Goal: Task Accomplishment & Management: Manage account settings

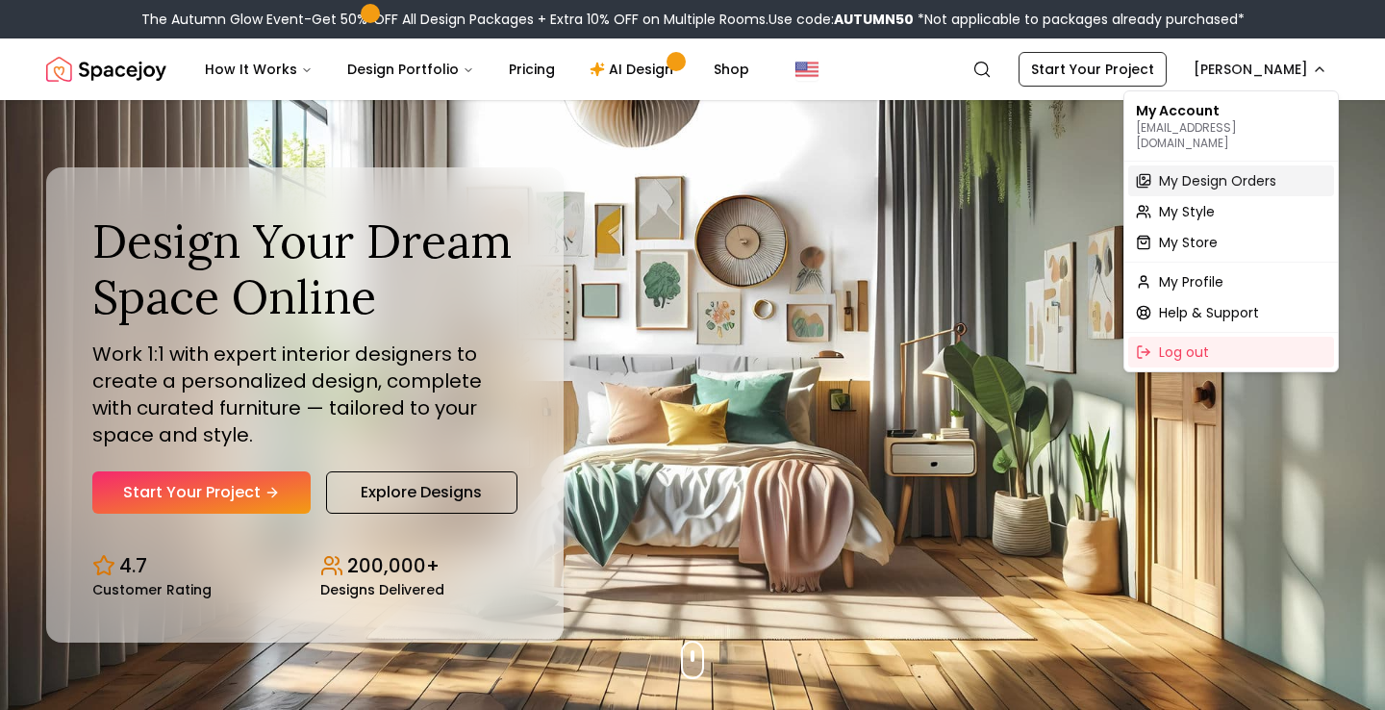
click at [1202, 171] on span "My Design Orders" at bounding box center [1217, 180] width 117 height 19
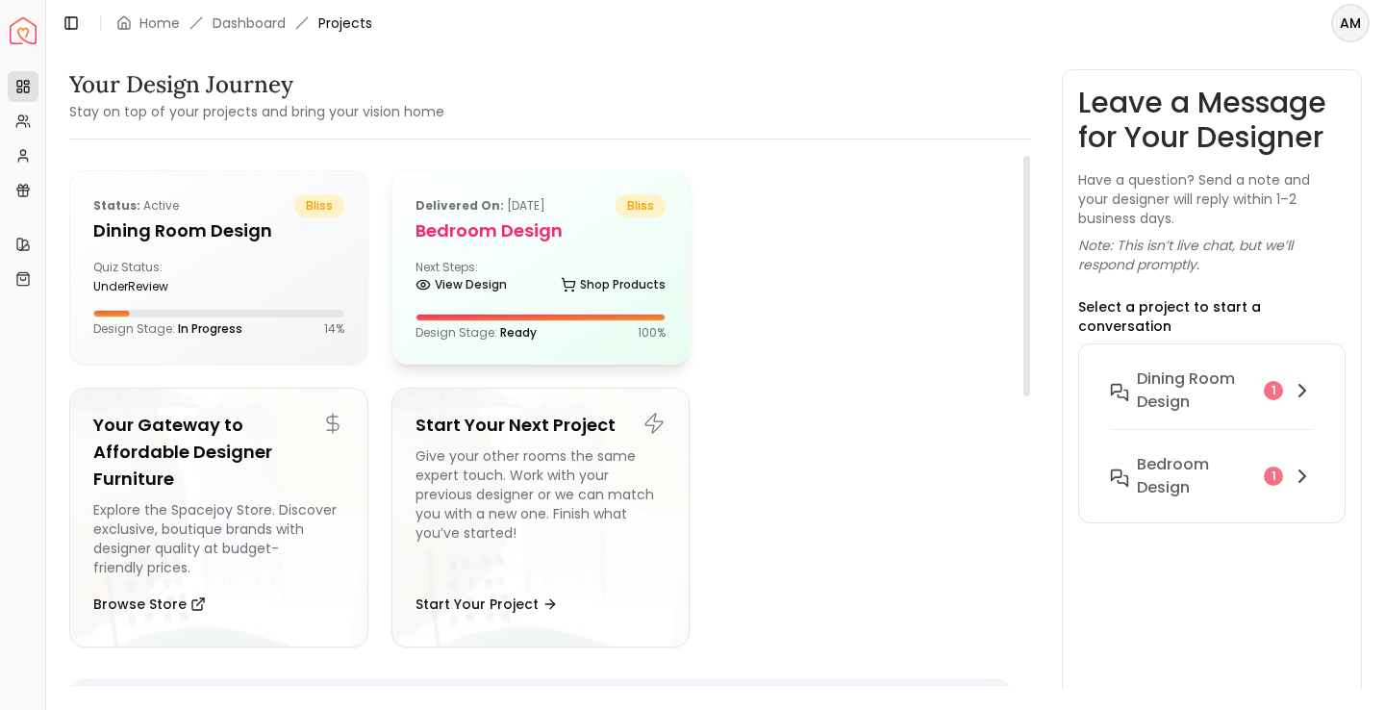
scroll to position [9, 0]
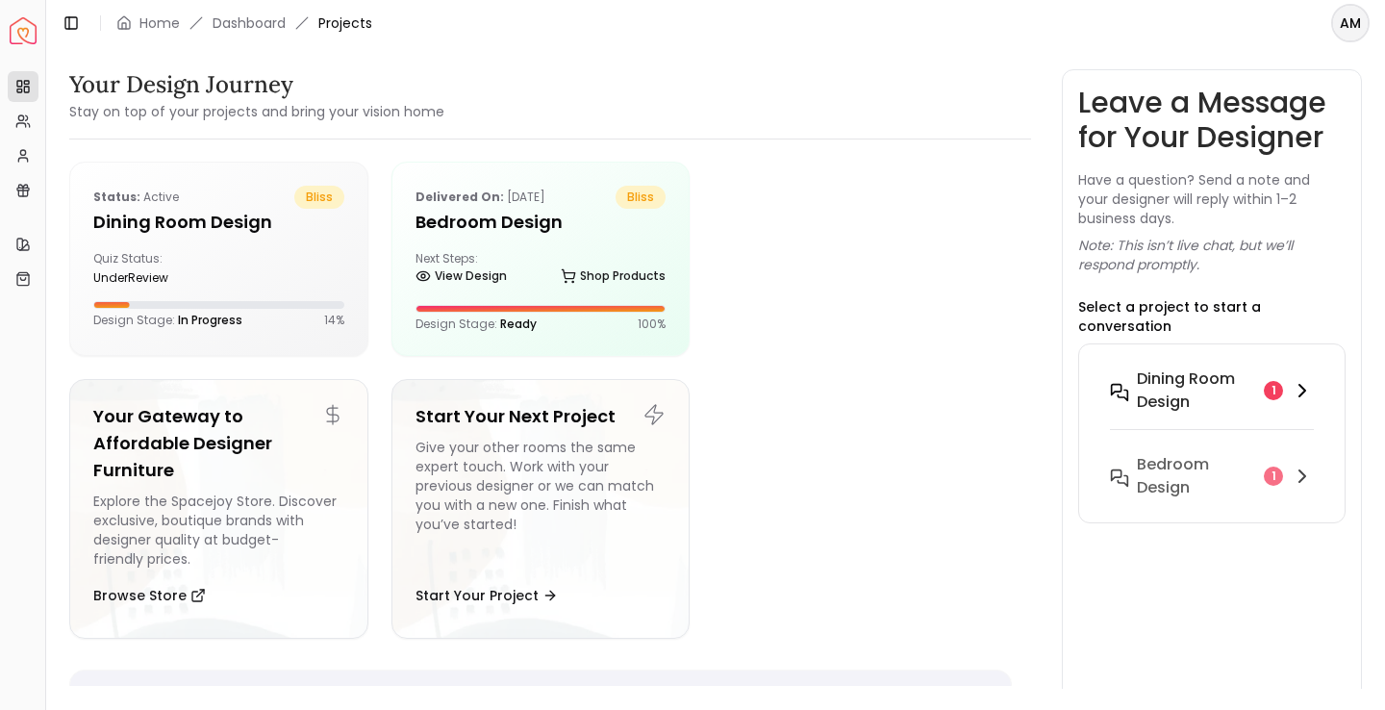
click at [1188, 370] on h6 "Dining Room design" at bounding box center [1196, 390] width 119 height 46
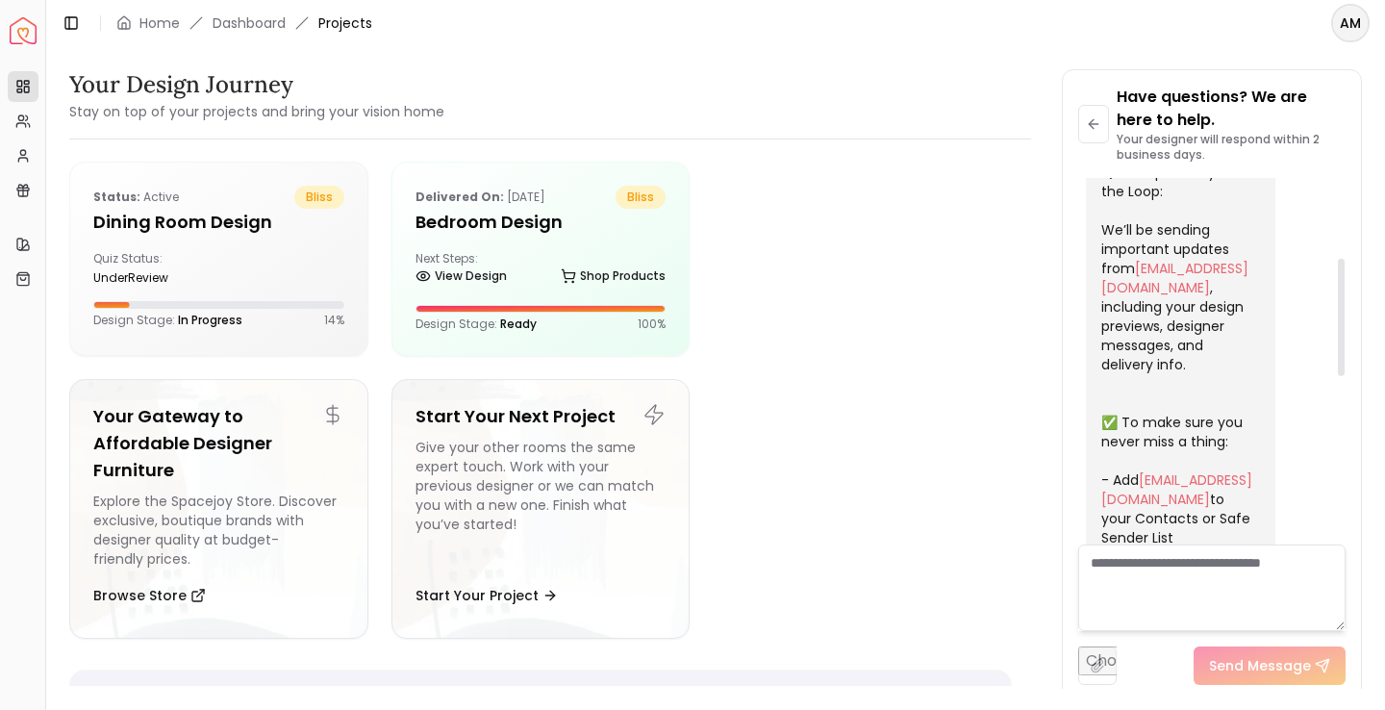
scroll to position [247, 0]
click at [1091, 116] on icon at bounding box center [1093, 123] width 15 height 15
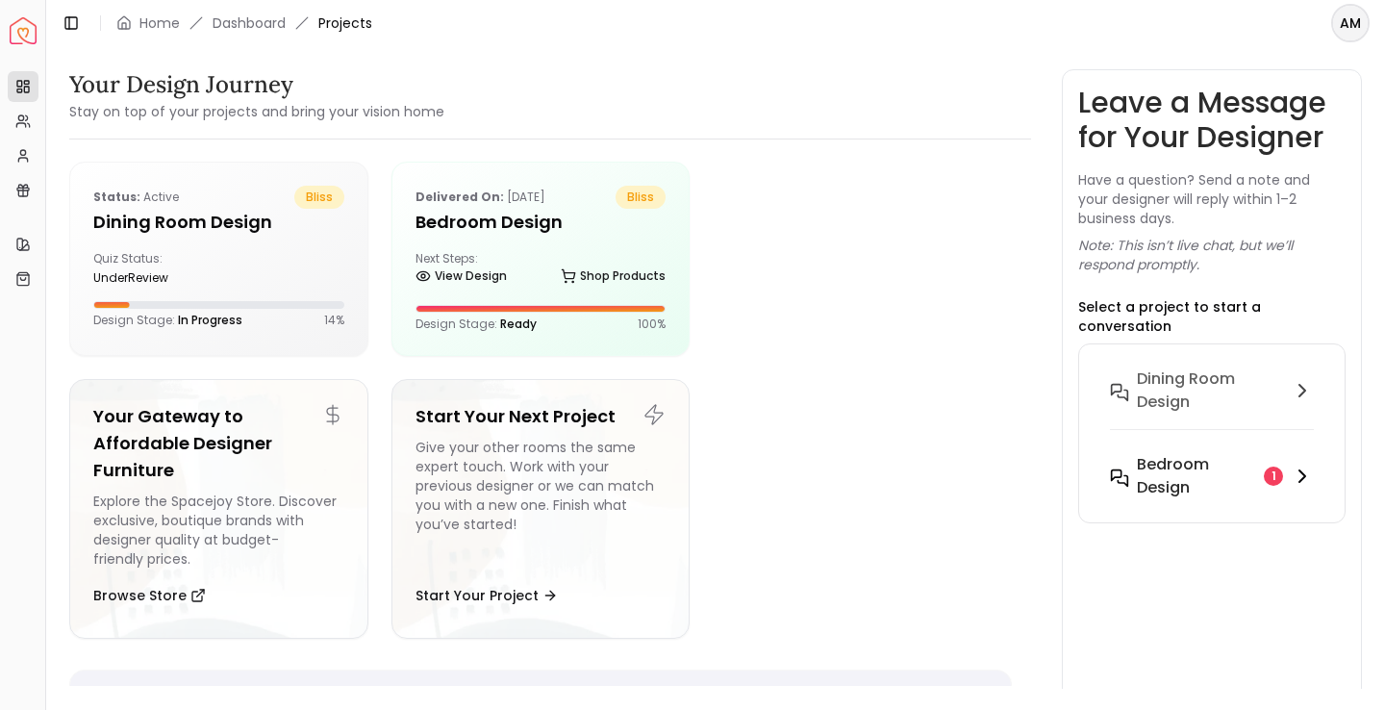
click at [1189, 468] on h6 "Bedroom design" at bounding box center [1196, 476] width 119 height 46
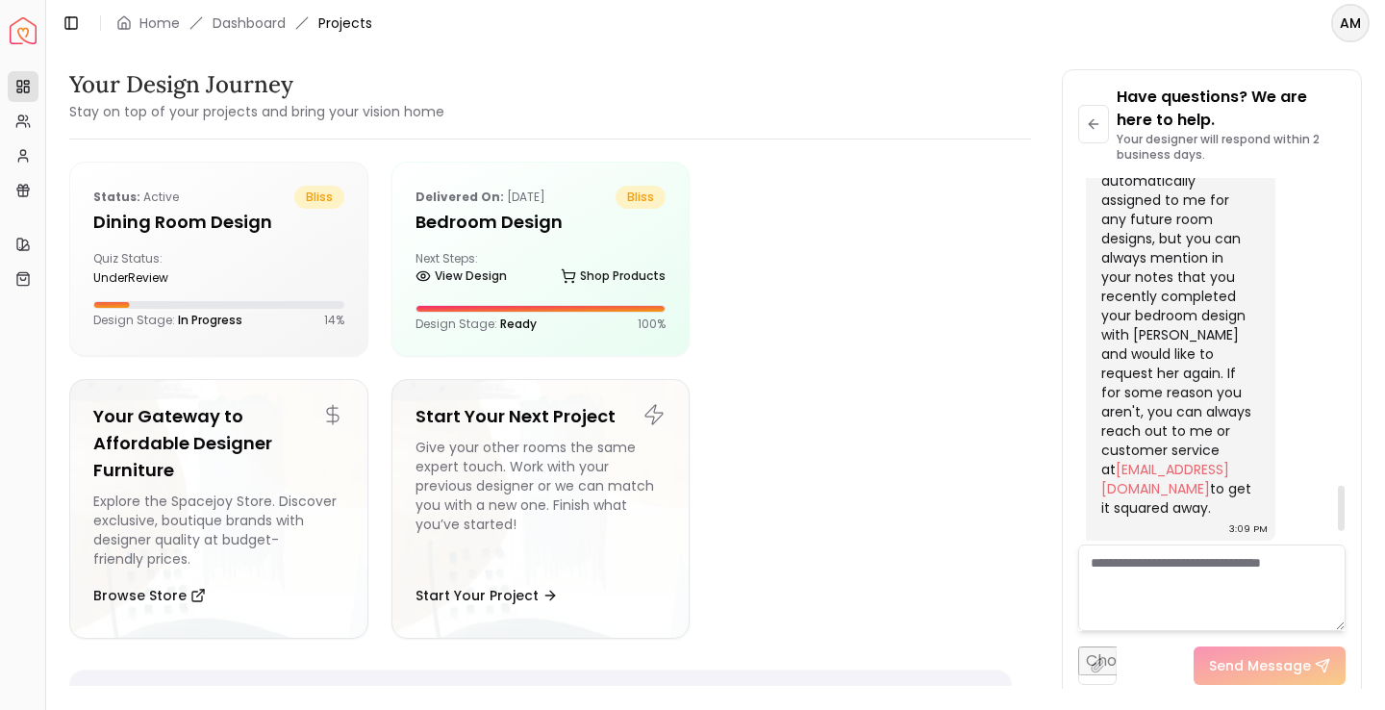
scroll to position [2434, 0]
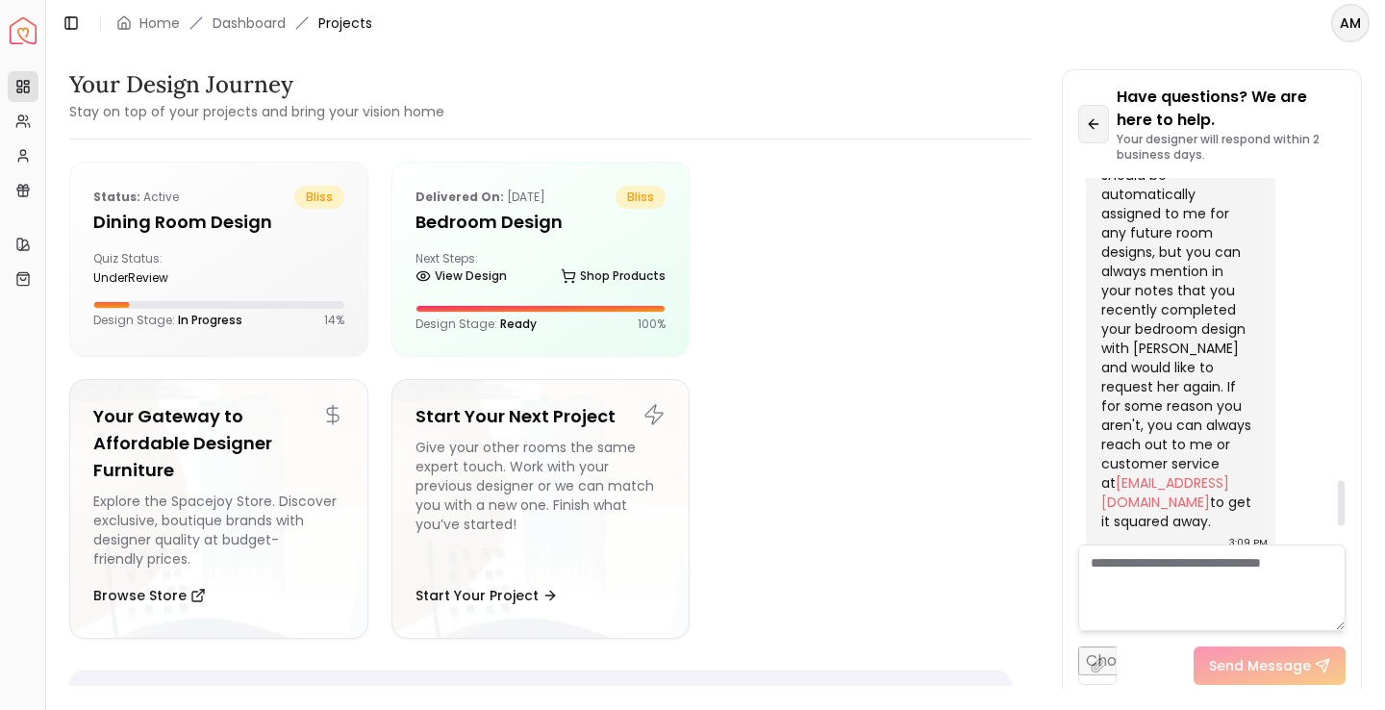
click at [1090, 114] on button at bounding box center [1093, 124] width 31 height 38
